Goal: Check status: Check status

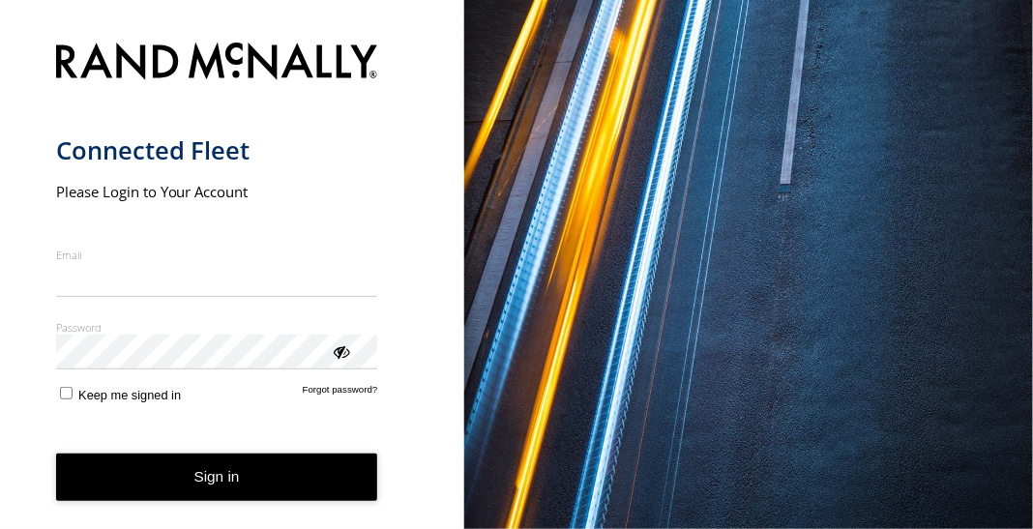
type input "**********"
click at [197, 489] on button "Sign in" at bounding box center [217, 477] width 322 height 47
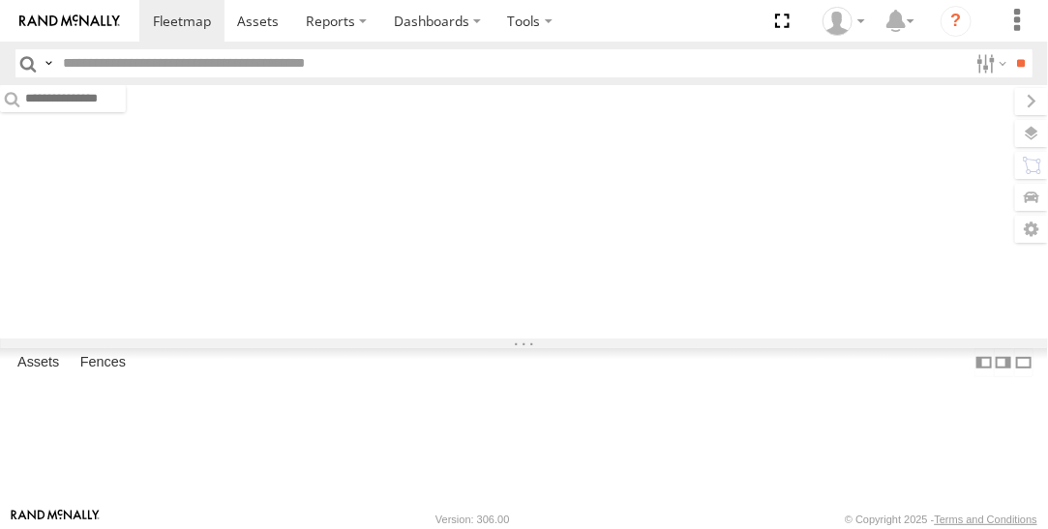
click at [211, 384] on div "Assets Fences Fence Mgt Route Mgt" at bounding box center [524, 366] width 1048 height 36
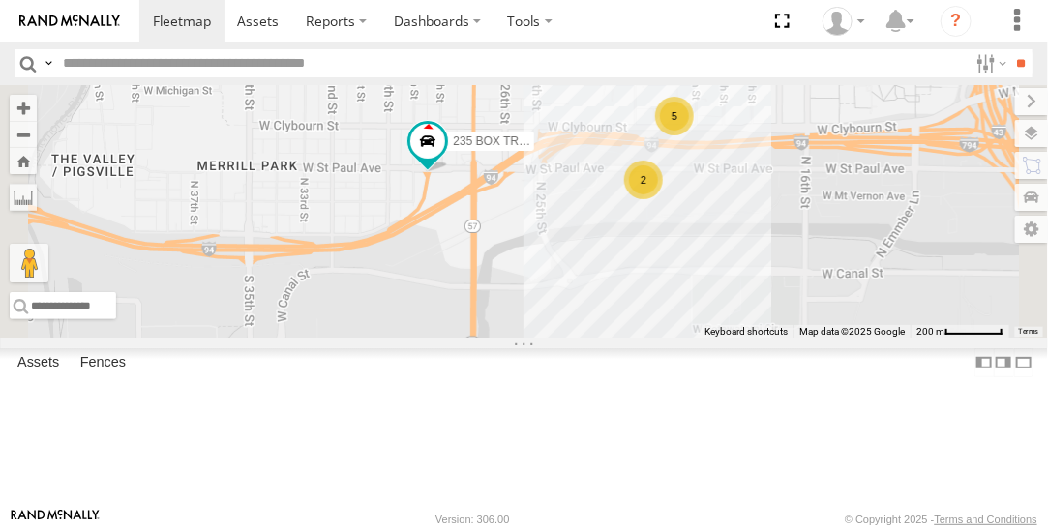
drag, startPoint x: 663, startPoint y: 298, endPoint x: 650, endPoint y: 336, distance: 39.8
click at [650, 336] on div "235 BOX TRUCK 2 5" at bounding box center [524, 212] width 1048 height 254
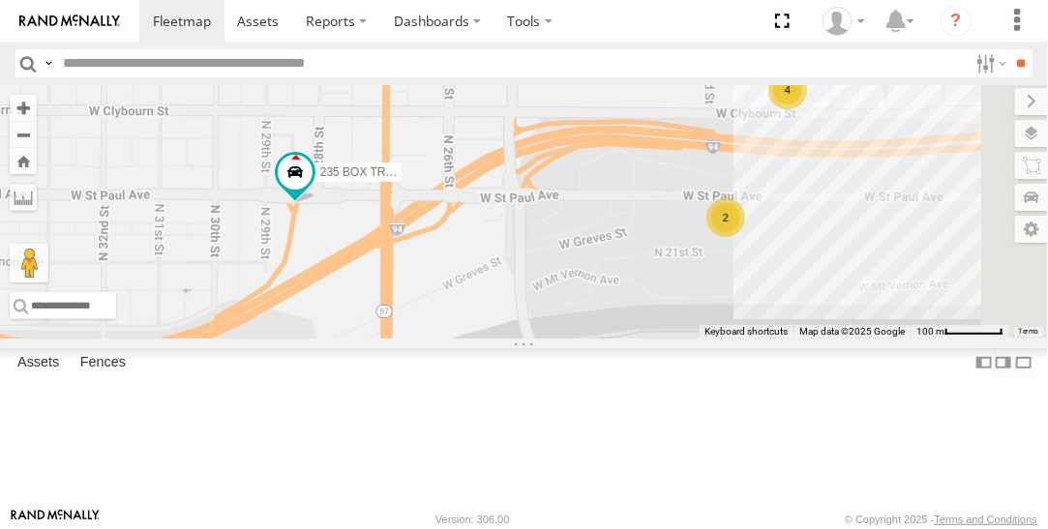
drag, startPoint x: 900, startPoint y: 232, endPoint x: 987, endPoint y: 315, distance: 120.5
click at [1036, 320] on div "235 BOX TRUCK 2 4" at bounding box center [524, 212] width 1048 height 254
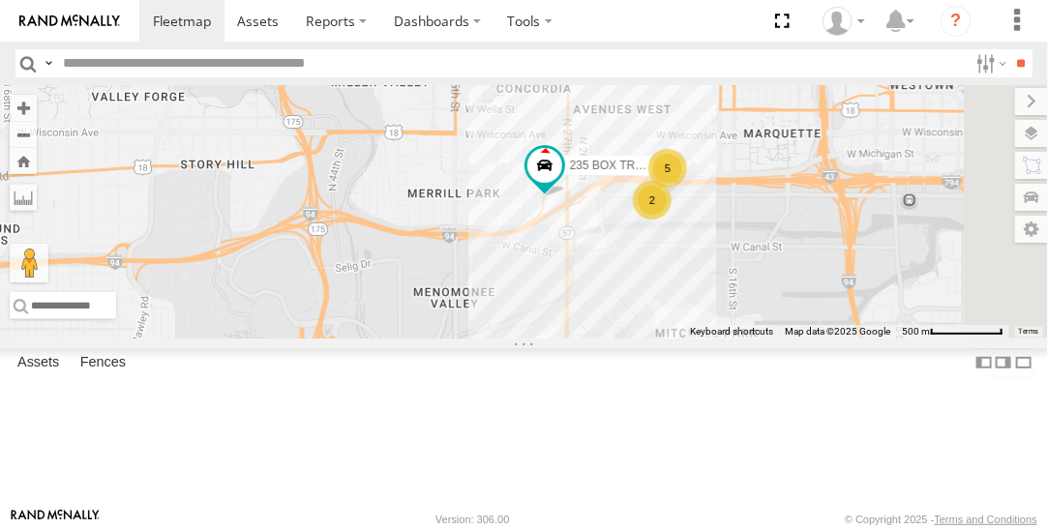
drag, startPoint x: 930, startPoint y: 366, endPoint x: 850, endPoint y: 337, distance: 85.4
click at [850, 337] on div "235 BOX TRUCK 2 5" at bounding box center [524, 212] width 1048 height 254
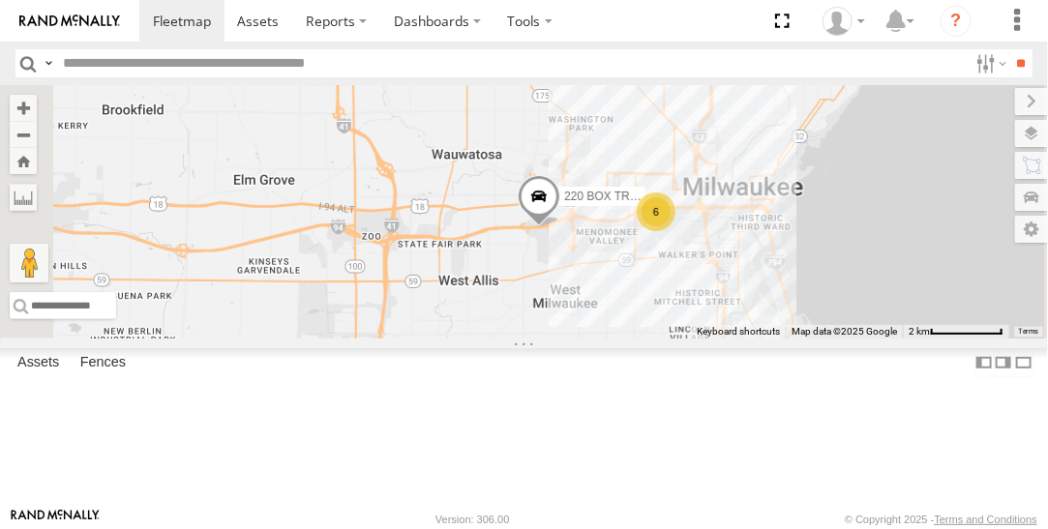
drag, startPoint x: 667, startPoint y: 231, endPoint x: 757, endPoint y: 198, distance: 95.8
click at [757, 198] on div "220 BOX TRUCK 6" at bounding box center [524, 212] width 1048 height 254
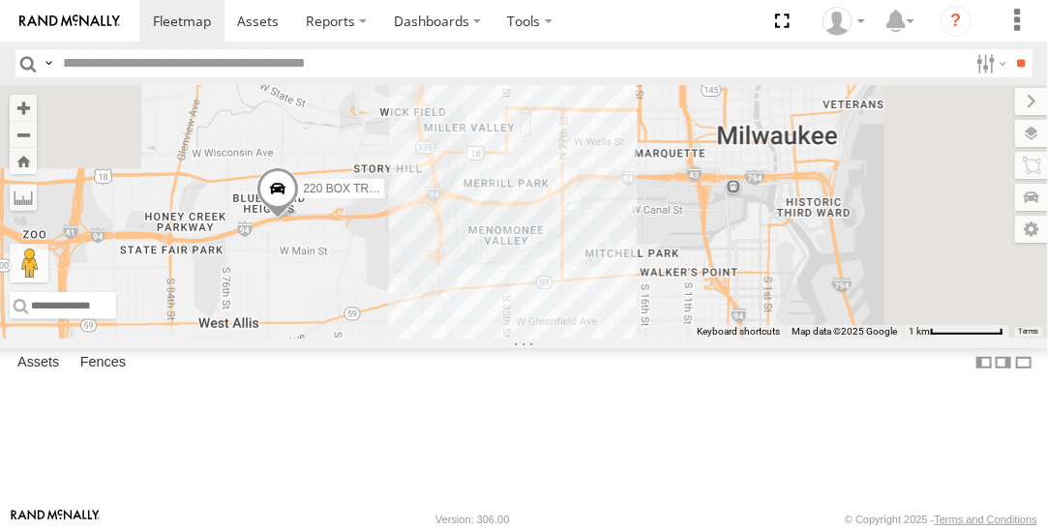
drag, startPoint x: 816, startPoint y: 258, endPoint x: 685, endPoint y: 569, distance: 337.0
click at [685, 528] on html at bounding box center [524, 264] width 1048 height 529
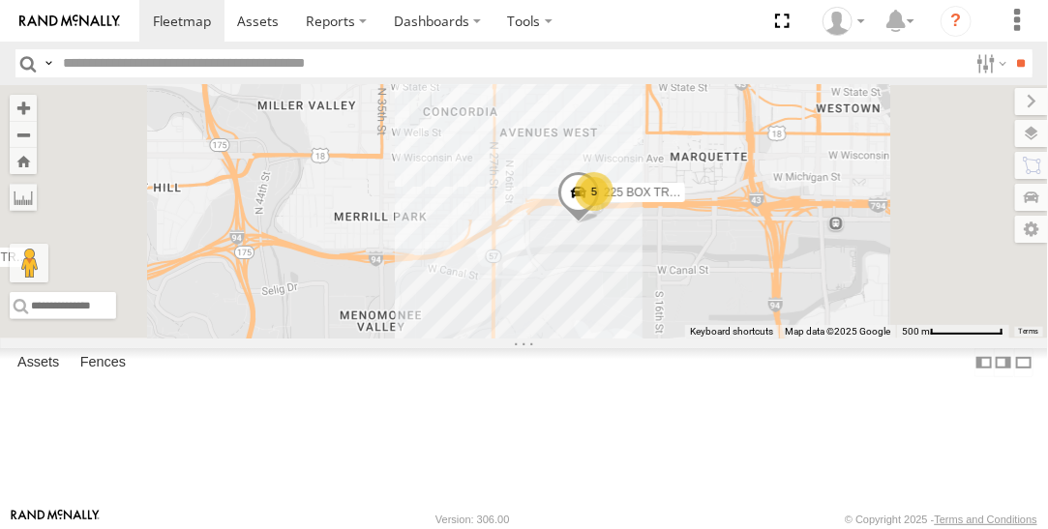
drag, startPoint x: 793, startPoint y: 320, endPoint x: 777, endPoint y: 463, distance: 143.2
click at [748, 339] on div "220 BOX TRUCK 235 BOX TRUCK 225 BOX TRUCK 5" at bounding box center [524, 212] width 1048 height 254
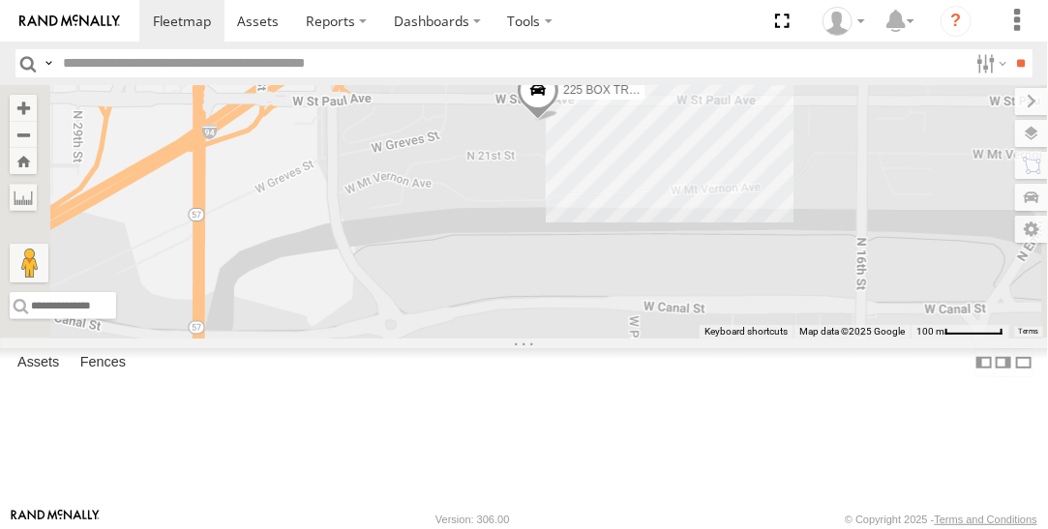
drag, startPoint x: 850, startPoint y: 348, endPoint x: 983, endPoint y: 571, distance: 259.6
click at [983, 528] on html at bounding box center [524, 264] width 1048 height 529
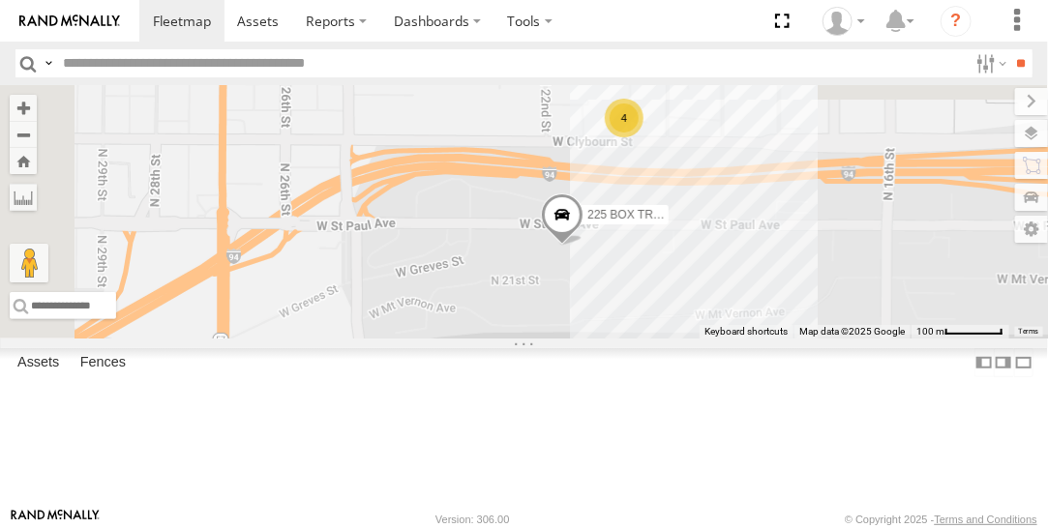
drag, startPoint x: 880, startPoint y: 191, endPoint x: 867, endPoint y: 328, distance: 138.0
click at [876, 330] on div "220 BOX TRUCK 235 BOX TRUCK 225 BOX TRUCK 4" at bounding box center [524, 212] width 1048 height 254
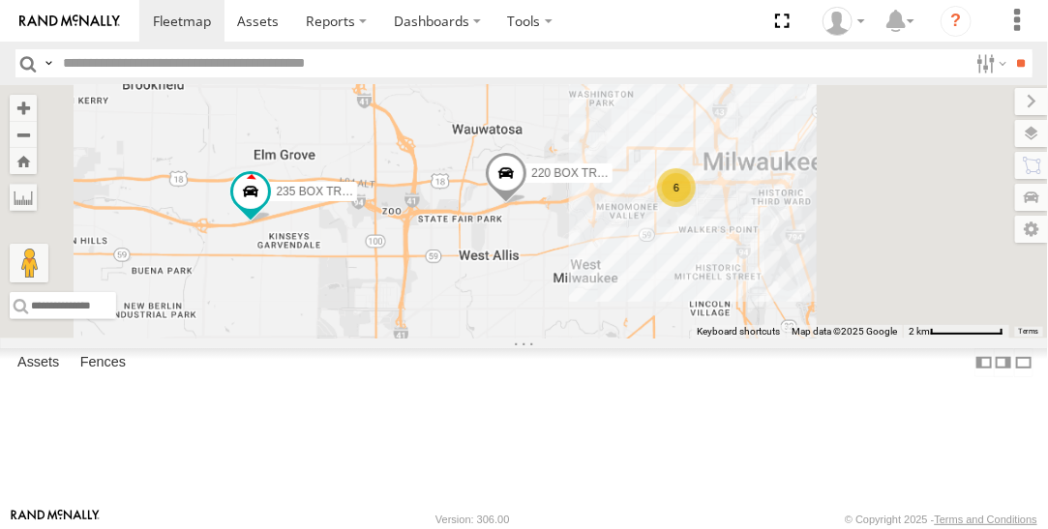
click at [856, 292] on div "220 BOX TRUCK 235 BOX TRUCK 6" at bounding box center [524, 212] width 1048 height 254
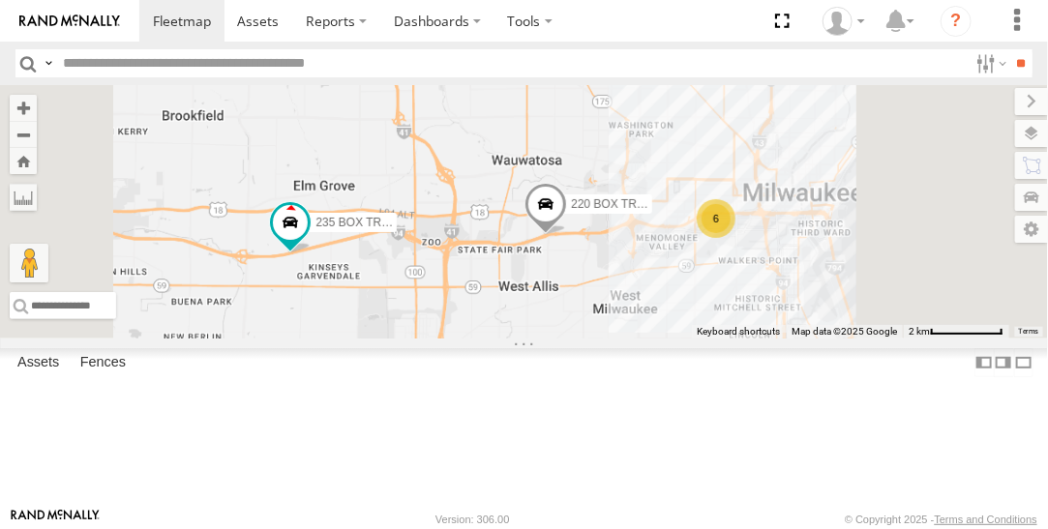
drag, startPoint x: 859, startPoint y: 295, endPoint x: 903, endPoint y: 327, distance: 54.0
click at [903, 328] on div "220 BOX TRUCK 235 BOX TRUCK 6" at bounding box center [524, 212] width 1048 height 254
